Goal: Information Seeking & Learning: Learn about a topic

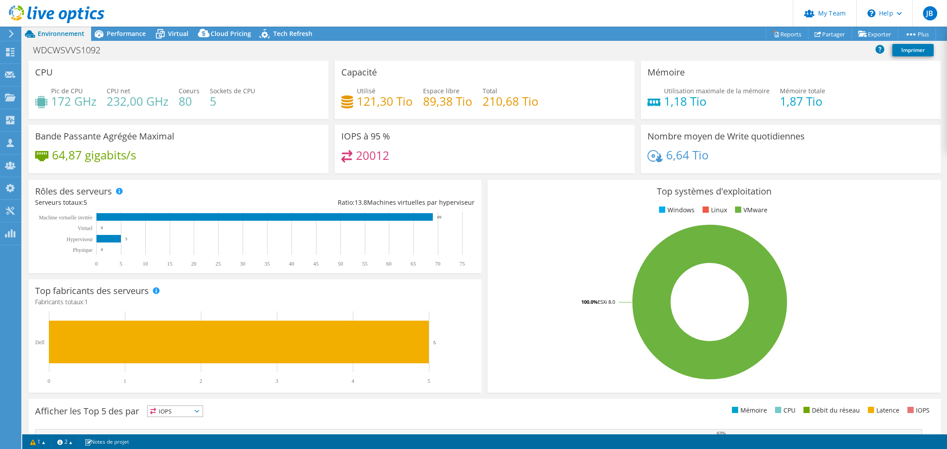
select select "USD"
click at [111, 30] on span "Performance" at bounding box center [126, 33] width 39 height 8
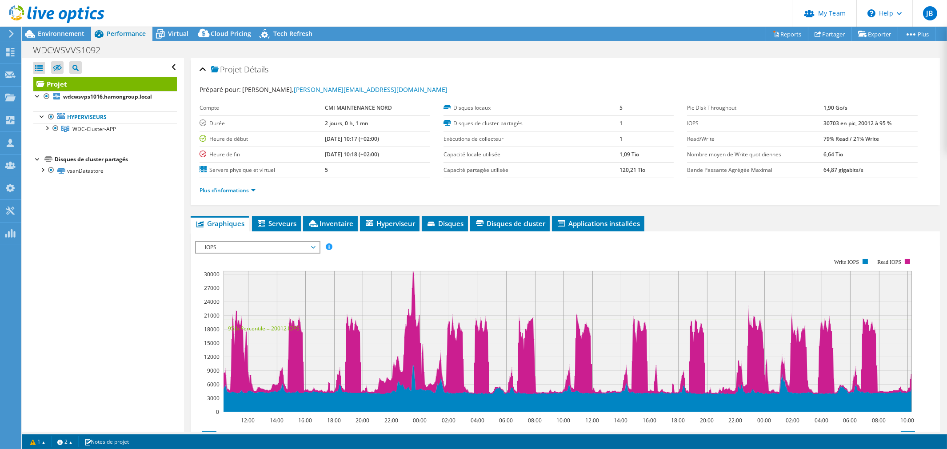
click at [258, 246] on span "IOPS" at bounding box center [257, 247] width 114 height 11
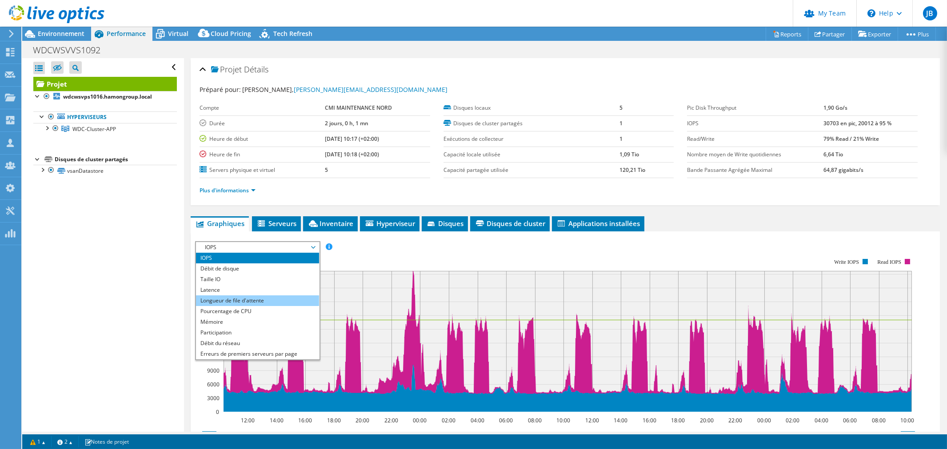
click at [234, 303] on li "Longueur de file d'attente" at bounding box center [257, 301] width 123 height 11
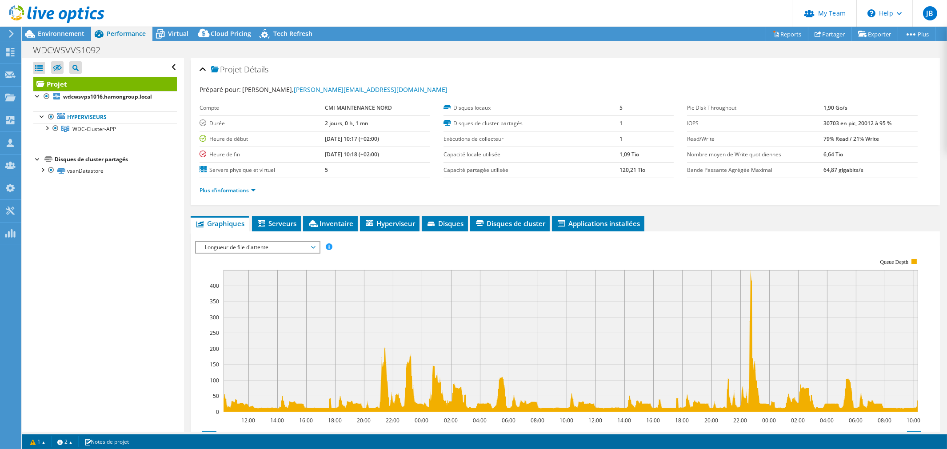
click at [236, 247] on span "Longueur de file d'attente" at bounding box center [257, 247] width 114 height 11
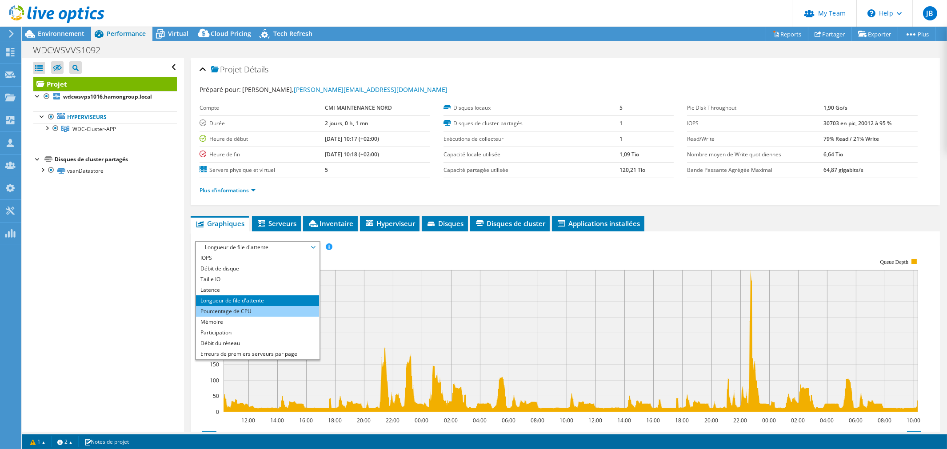
click at [236, 311] on li "Pourcentage de CPU" at bounding box center [257, 311] width 123 height 11
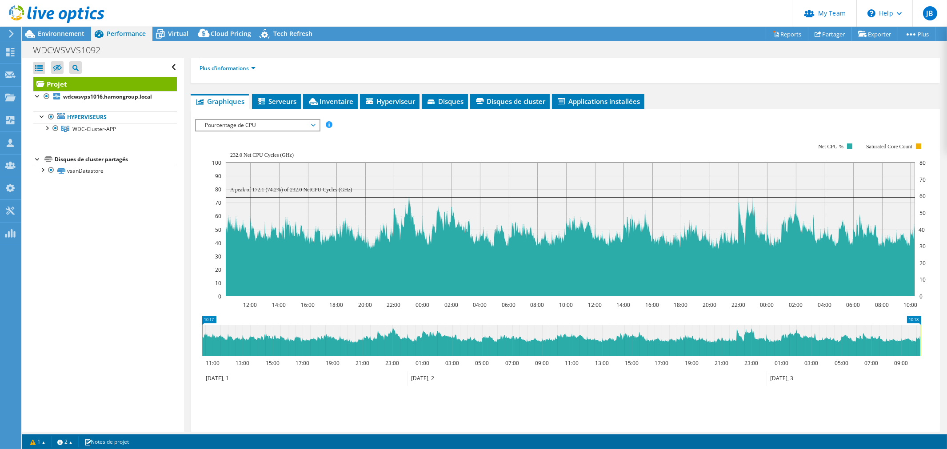
scroll to position [99, 0]
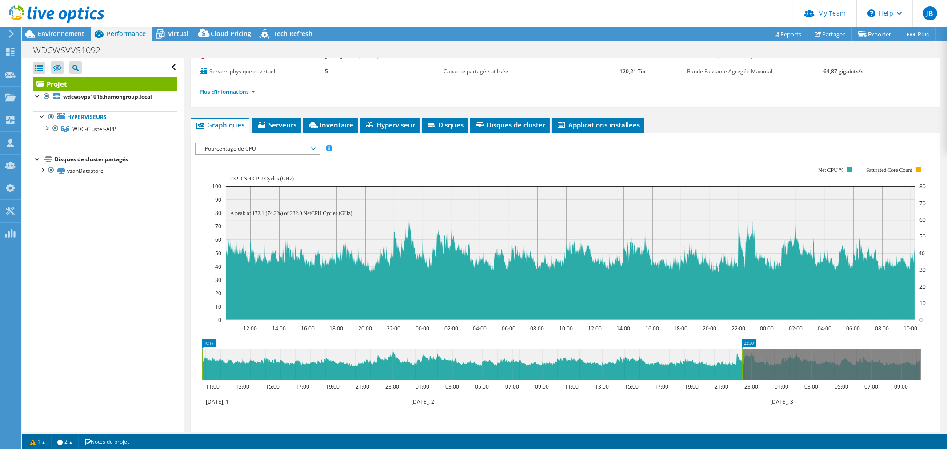
drag, startPoint x: 921, startPoint y: 354, endPoint x: 743, endPoint y: 356, distance: 178.7
click at [743, 356] on rect at bounding box center [743, 364] width 4 height 31
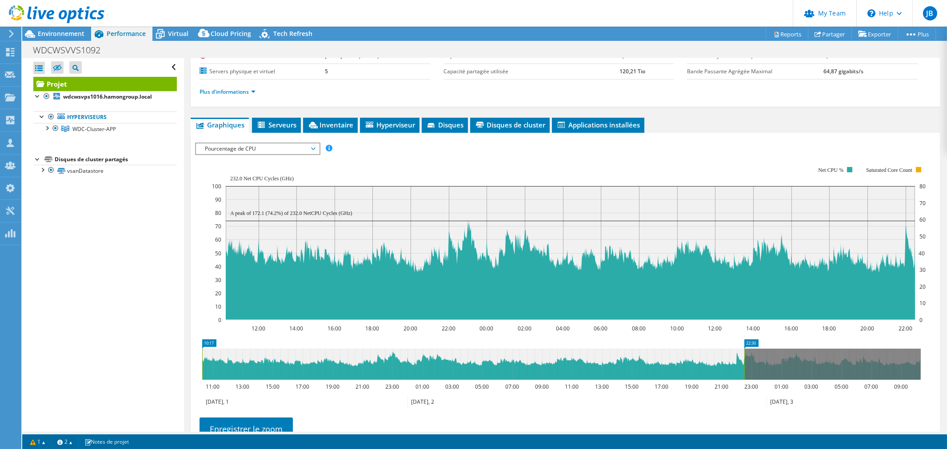
click at [202, 361] on rect at bounding box center [202, 364] width 4 height 31
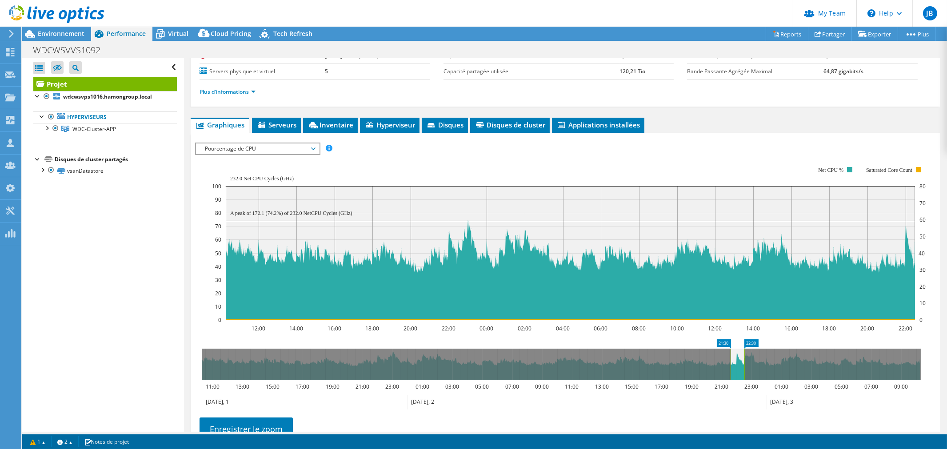
drag, startPoint x: 202, startPoint y: 361, endPoint x: 731, endPoint y: 377, distance: 528.8
click at [731, 377] on rect at bounding box center [731, 364] width 4 height 31
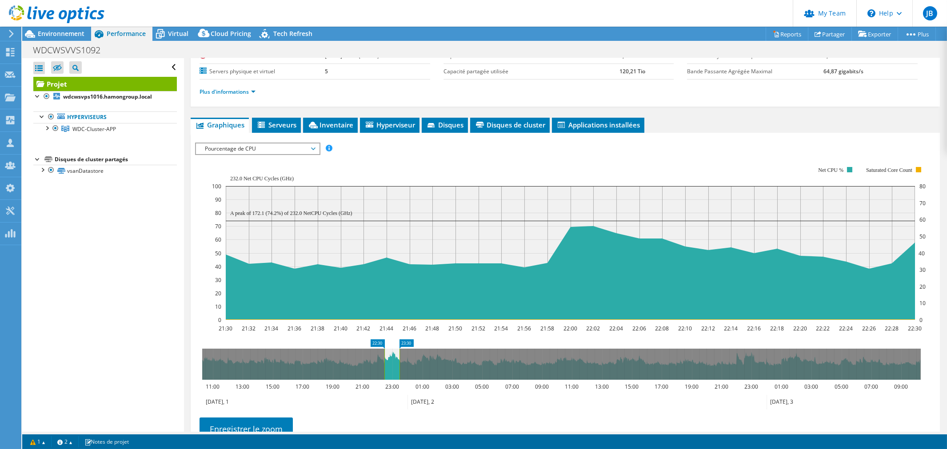
drag, startPoint x: 738, startPoint y: 365, endPoint x: 393, endPoint y: 370, distance: 345.0
click at [393, 370] on icon at bounding box center [392, 364] width 15 height 31
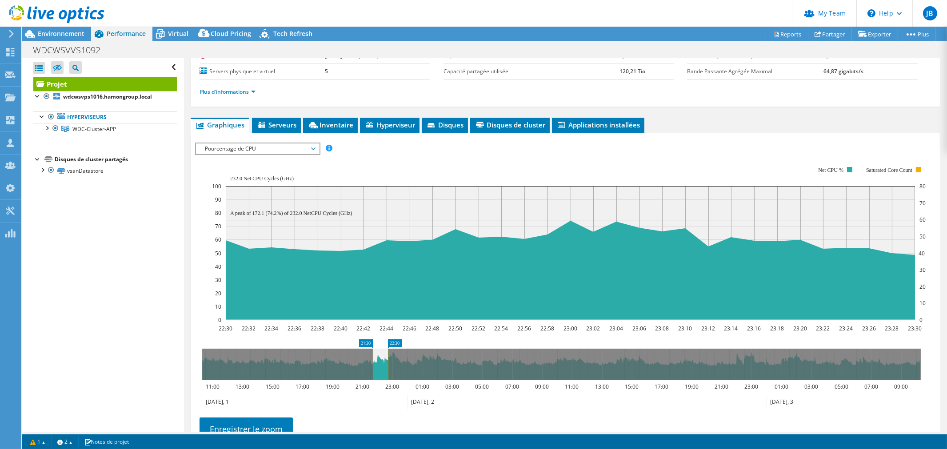
drag, startPoint x: 394, startPoint y: 357, endPoint x: 383, endPoint y: 358, distance: 11.6
click at [383, 358] on icon at bounding box center [380, 364] width 15 height 31
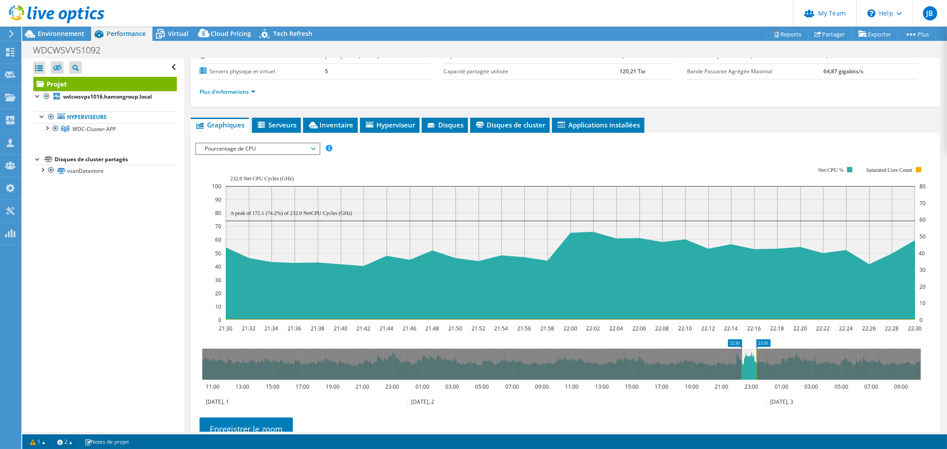
drag, startPoint x: 383, startPoint y: 358, endPoint x: 754, endPoint y: 357, distance: 371.6
click at [754, 357] on icon at bounding box center [749, 364] width 15 height 31
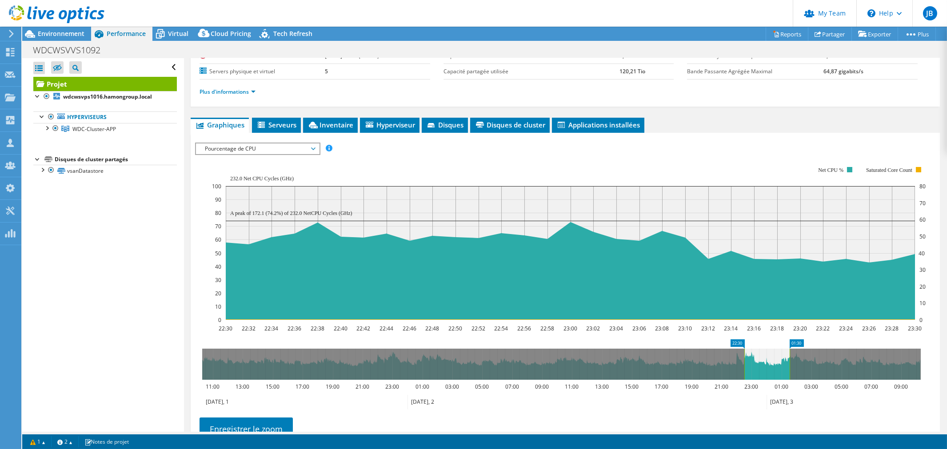
drag, startPoint x: 759, startPoint y: 357, endPoint x: 788, endPoint y: 351, distance: 29.6
click at [788, 351] on rect at bounding box center [790, 364] width 4 height 31
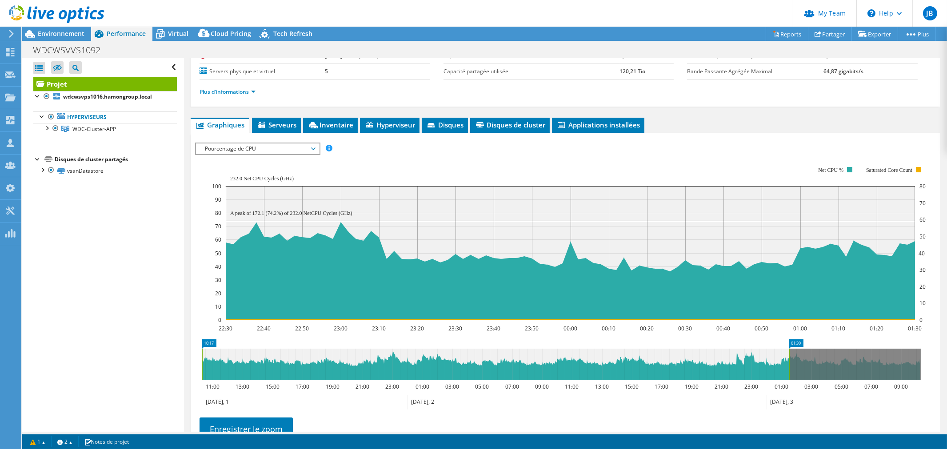
drag, startPoint x: 745, startPoint y: 358, endPoint x: 1, endPoint y: 353, distance: 744.6
click at [0, 357] on html "JB Admin d'équipe de partenaire [PERSON_NAME] [EMAIL_ADDRESS][PERSON_NAME][DOMA…" at bounding box center [473, 224] width 947 height 449
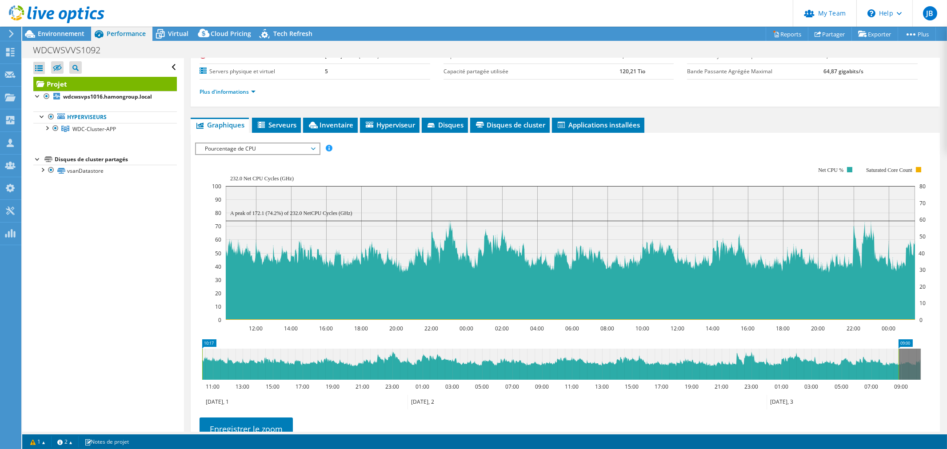
drag, startPoint x: 789, startPoint y: 362, endPoint x: 841, endPoint y: 363, distance: 52.9
click at [947, 363] on html "JB Admin d'équipe de partenaire [PERSON_NAME] [EMAIL_ADDRESS][PERSON_NAME][DOMA…" at bounding box center [473, 224] width 947 height 449
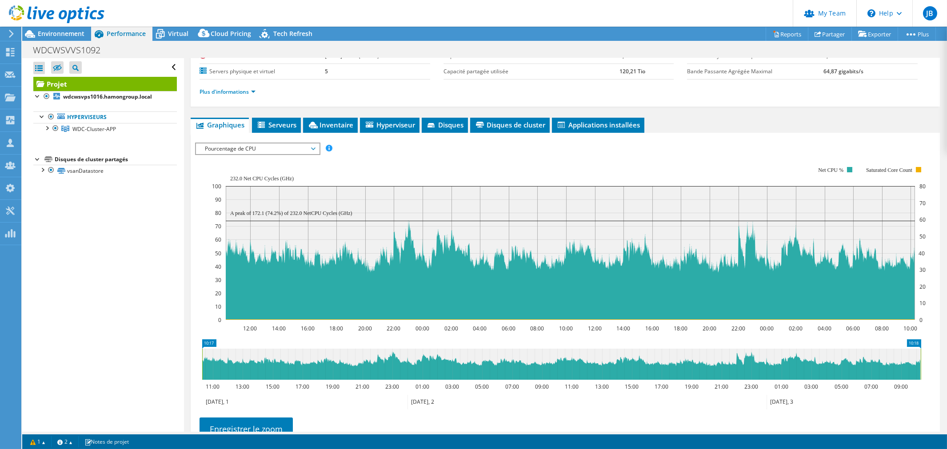
click at [386, 124] on span "Hyperviseur" at bounding box center [390, 124] width 51 height 9
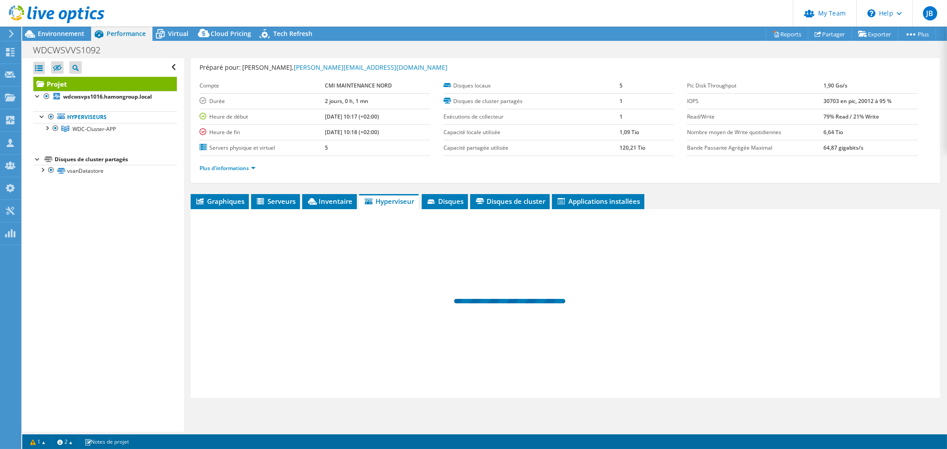
scroll to position [21, 0]
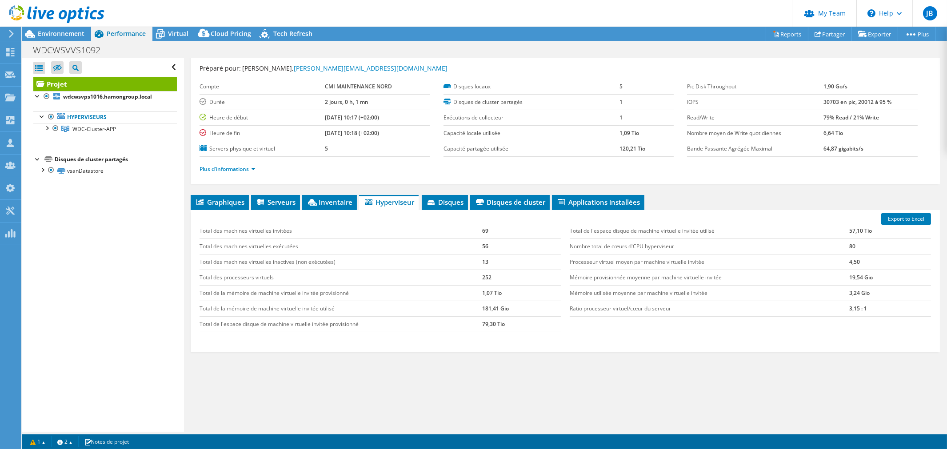
click at [345, 121] on td "[DATE] 10:17 (+02:00)" at bounding box center [377, 118] width 105 height 16
click at [333, 200] on span "Inventaire" at bounding box center [330, 202] width 46 height 9
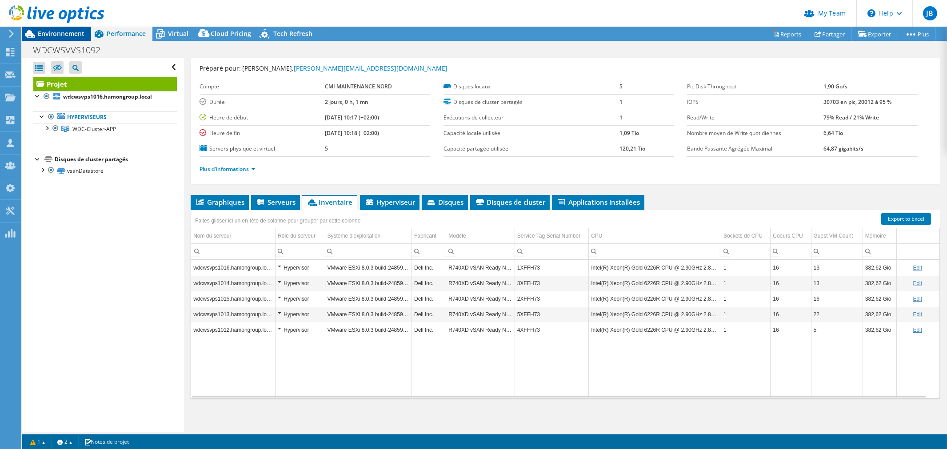
click at [69, 37] on div "Environnement" at bounding box center [56, 34] width 69 height 14
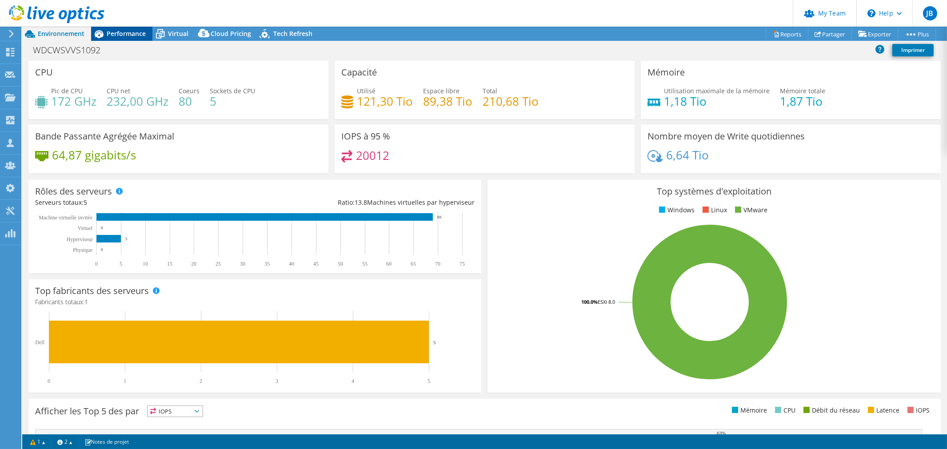
click at [134, 42] on div "WDCWSVVS1092 Imprimer" at bounding box center [484, 50] width 925 height 16
click at [131, 36] on span "Performance" at bounding box center [126, 33] width 39 height 8
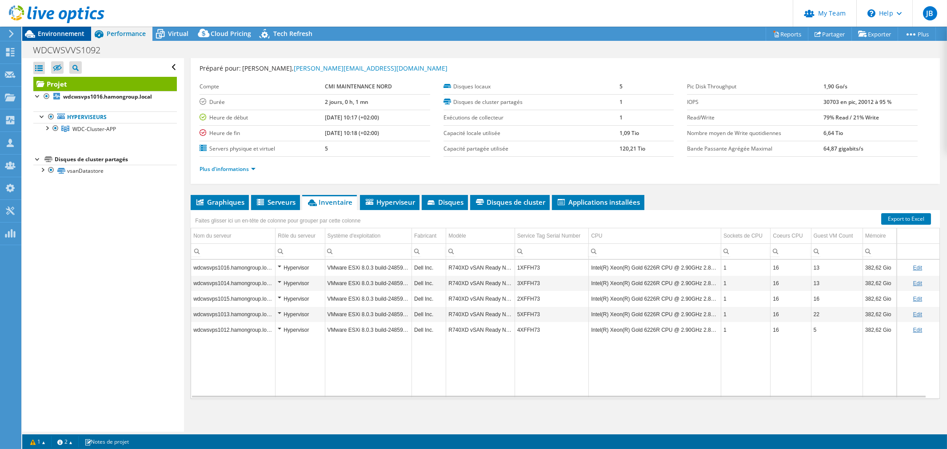
click at [46, 36] on span "Environnement" at bounding box center [61, 33] width 47 height 8
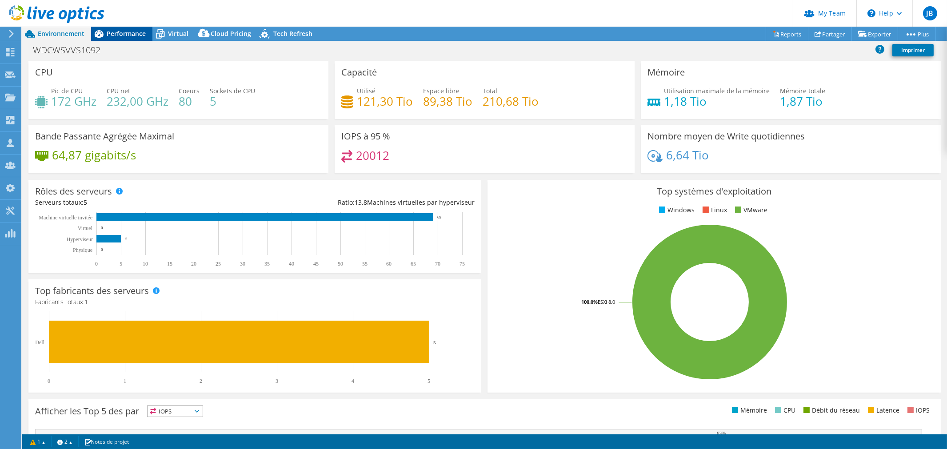
click at [108, 32] on span "Performance" at bounding box center [126, 33] width 39 height 8
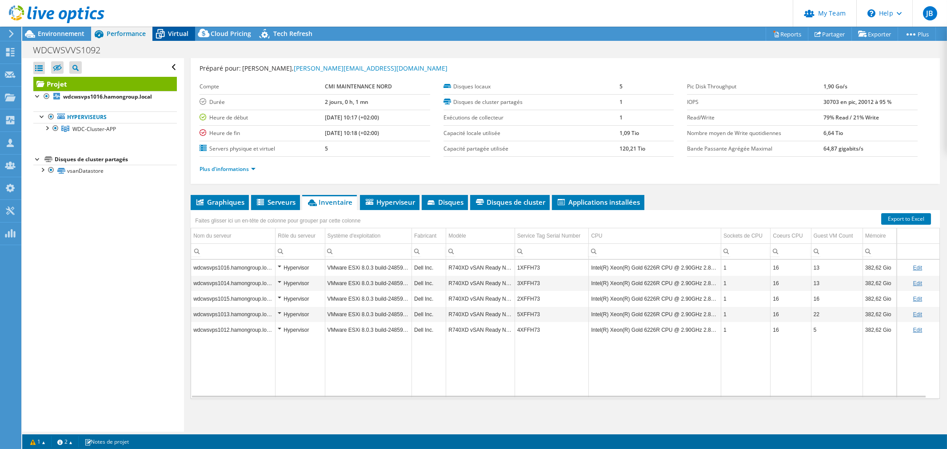
click at [187, 36] on span "Virtual" at bounding box center [178, 33] width 20 height 8
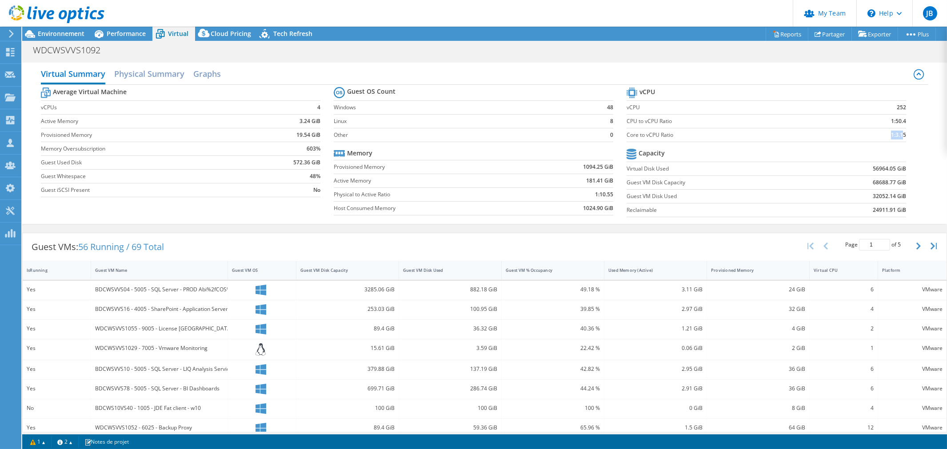
drag, startPoint x: 880, startPoint y: 135, endPoint x: 895, endPoint y: 134, distance: 15.2
click at [895, 134] on td "1:3.15" at bounding box center [875, 135] width 64 height 14
click at [155, 69] on h2 "Physical Summary" at bounding box center [149, 75] width 70 height 20
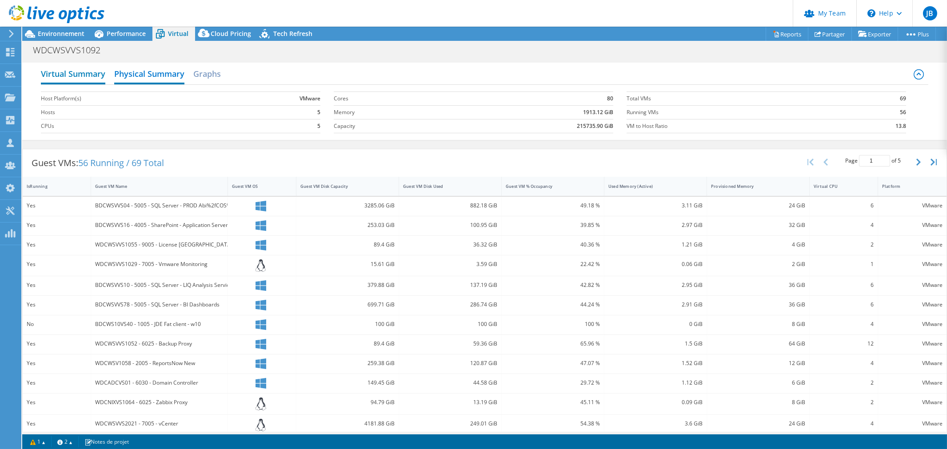
click at [73, 68] on h2 "Virtual Summary" at bounding box center [73, 75] width 64 height 20
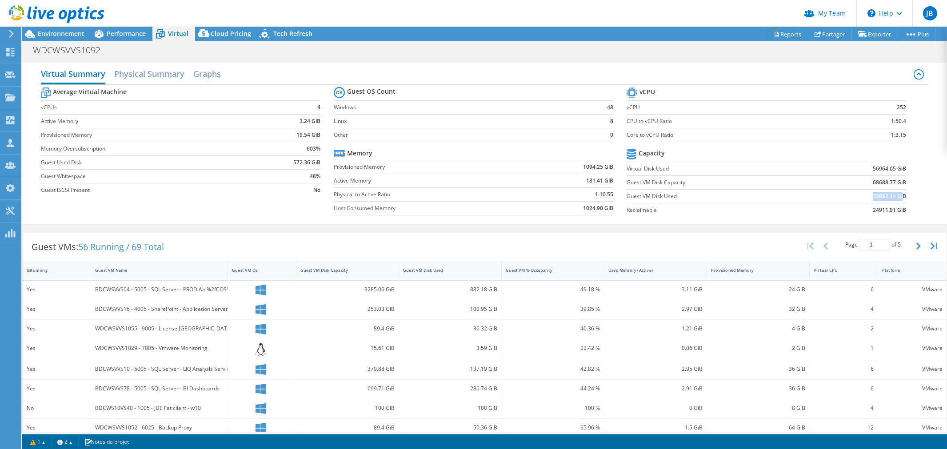
drag, startPoint x: 860, startPoint y: 195, endPoint x: 896, endPoint y: 196, distance: 36.5
click at [896, 196] on td "32052.14 GiB" at bounding box center [858, 196] width 97 height 14
click at [141, 69] on h2 "Physical Summary" at bounding box center [149, 75] width 70 height 20
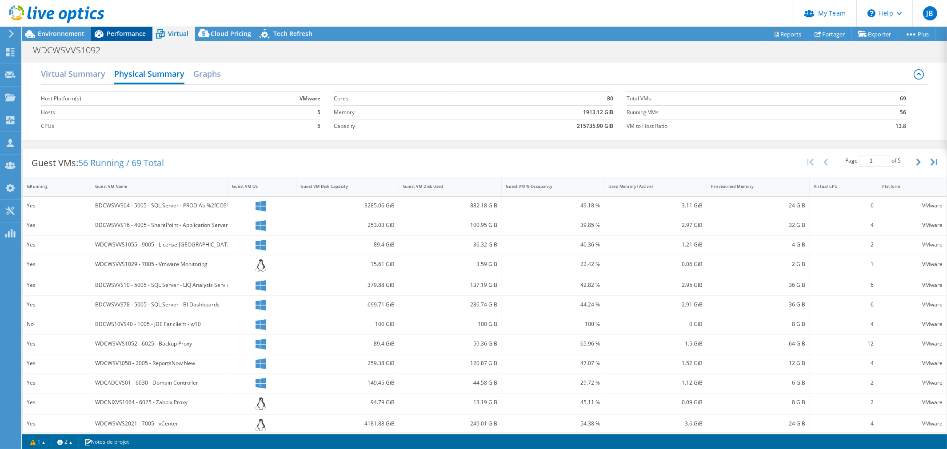
click at [121, 33] on span "Performance" at bounding box center [126, 33] width 39 height 8
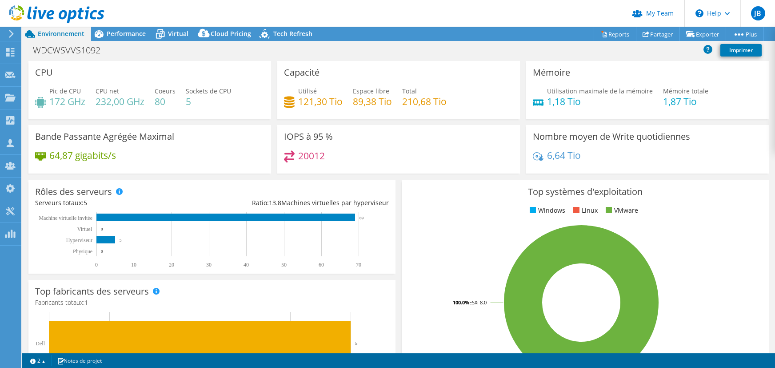
select select "USD"
